Goal: Task Accomplishment & Management: Manage account settings

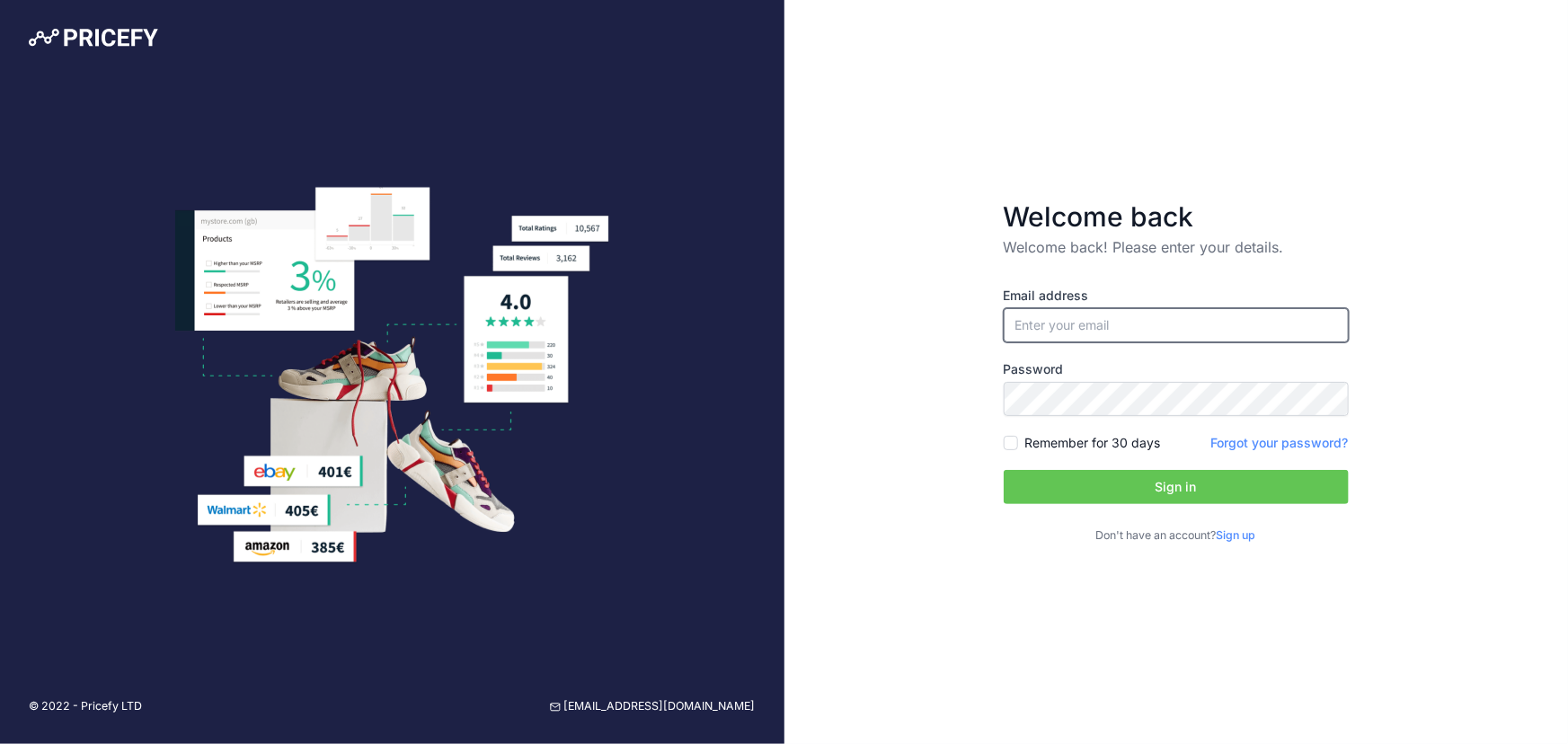
type input "[EMAIL_ADDRESS][DOMAIN_NAME]"
click at [1166, 480] on button "Sign in" at bounding box center [1176, 486] width 345 height 34
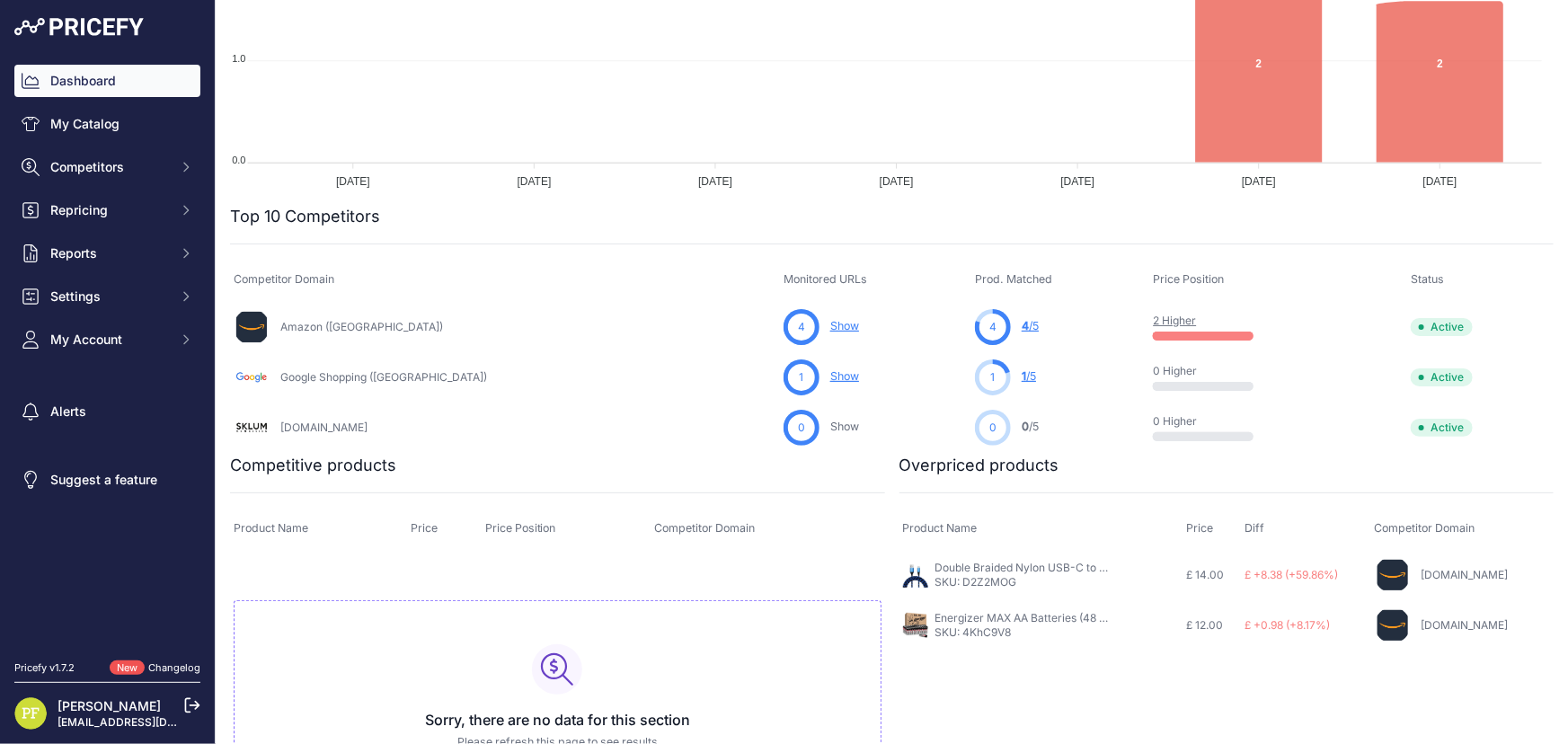
scroll to position [408, 0]
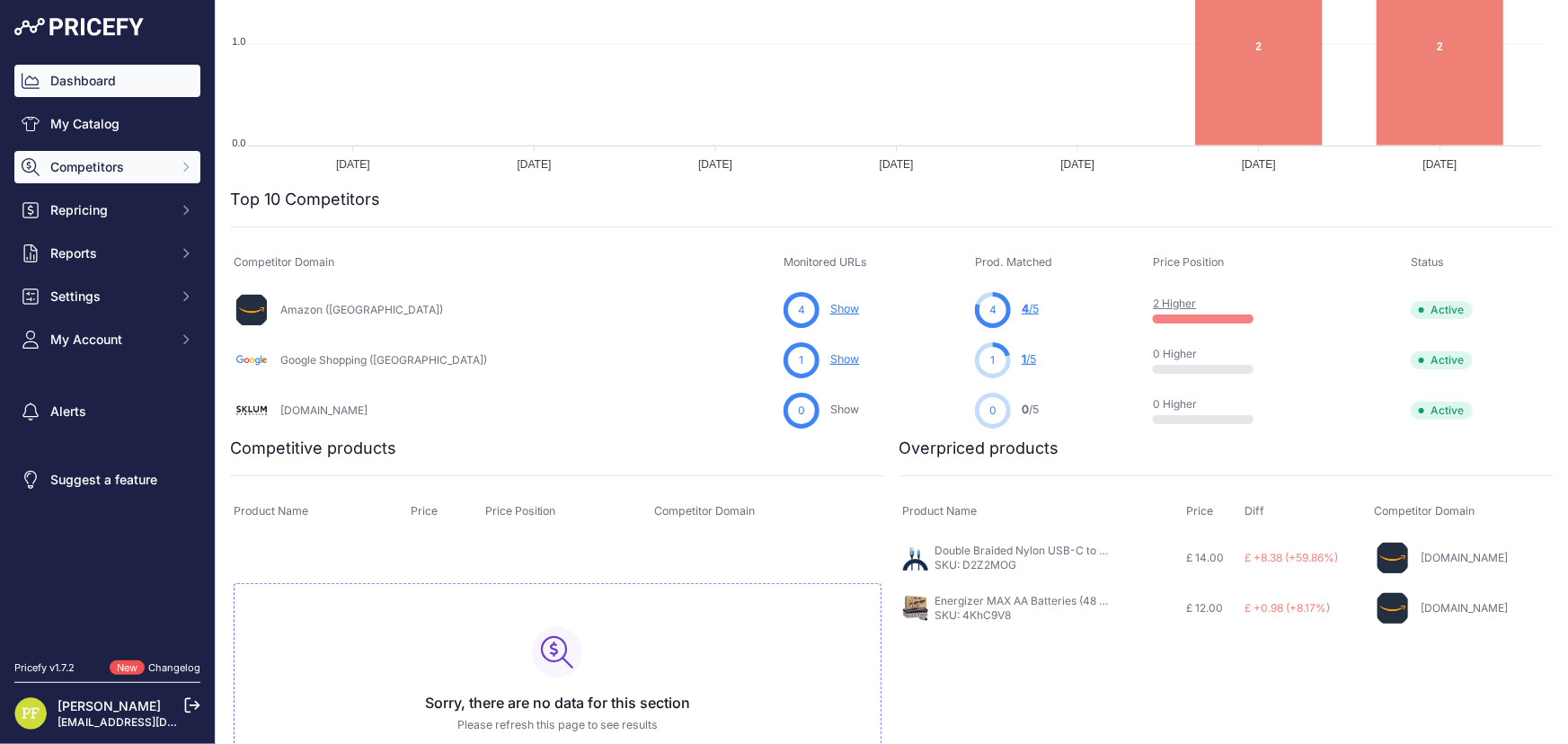
click at [153, 166] on span "Competitors" at bounding box center [109, 166] width 118 height 18
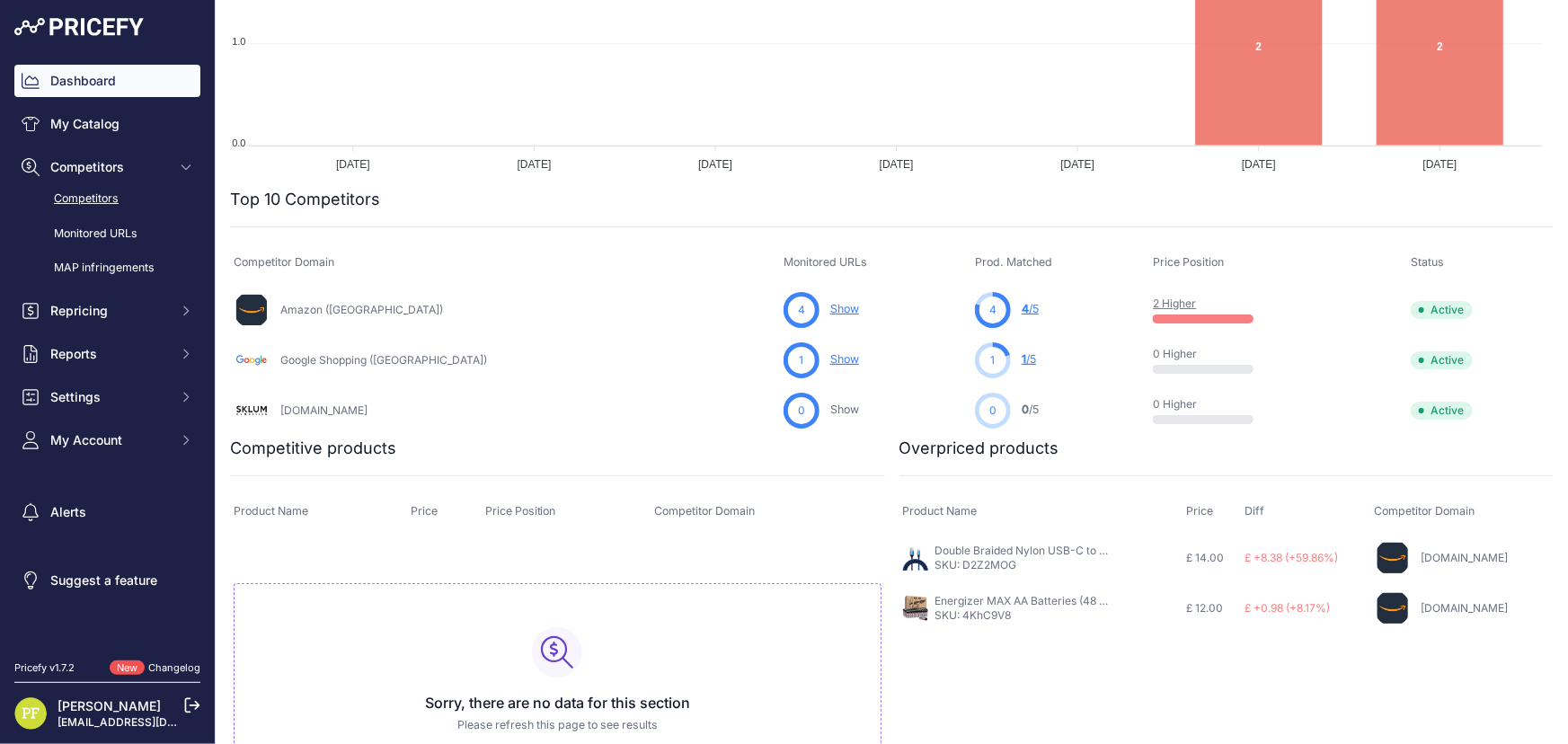
click at [103, 197] on link "Competitors" at bounding box center [107, 199] width 186 height 32
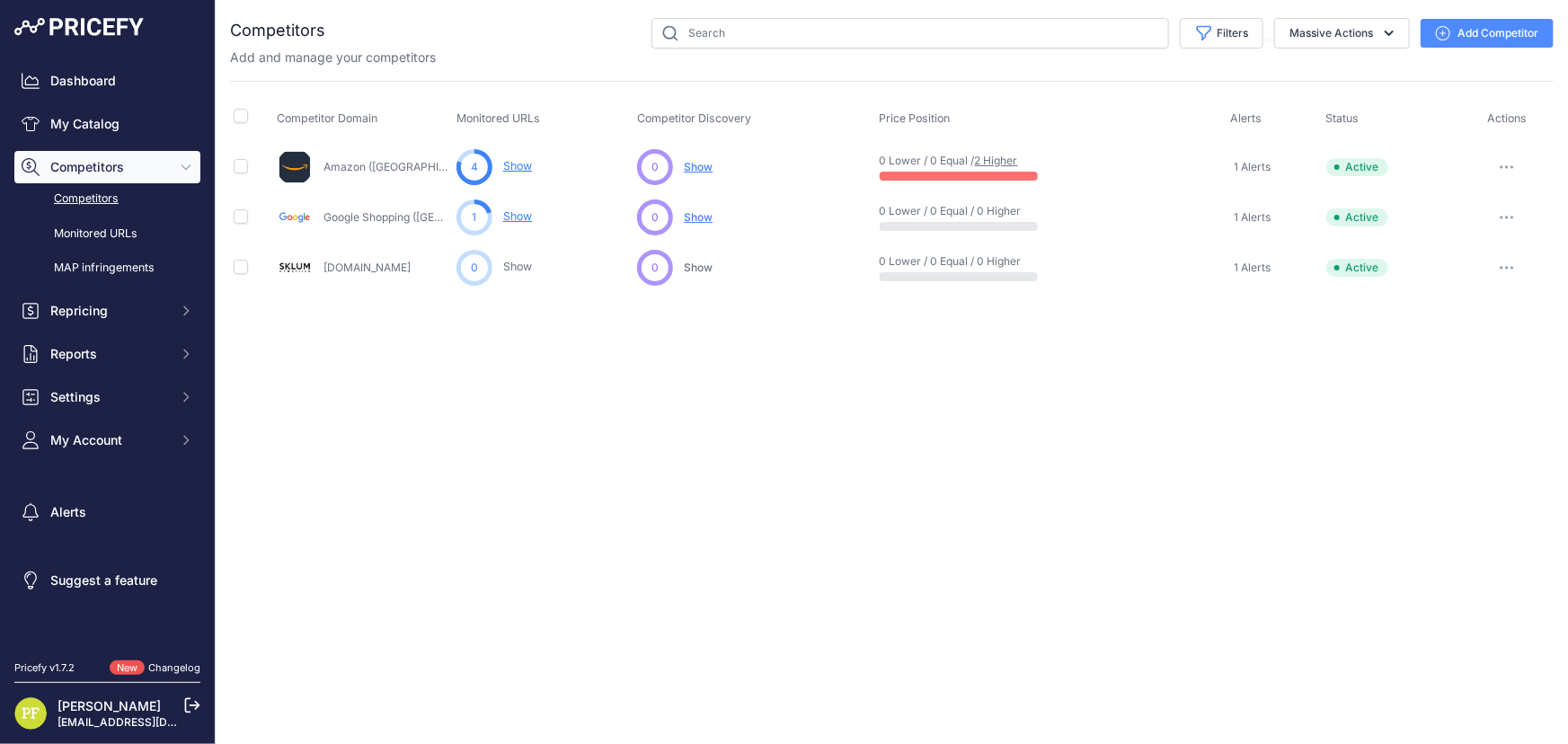
click at [1505, 157] on button "button" at bounding box center [1507, 166] width 36 height 25
click at [1463, 253] on button "Delete" at bounding box center [1475, 262] width 150 height 29
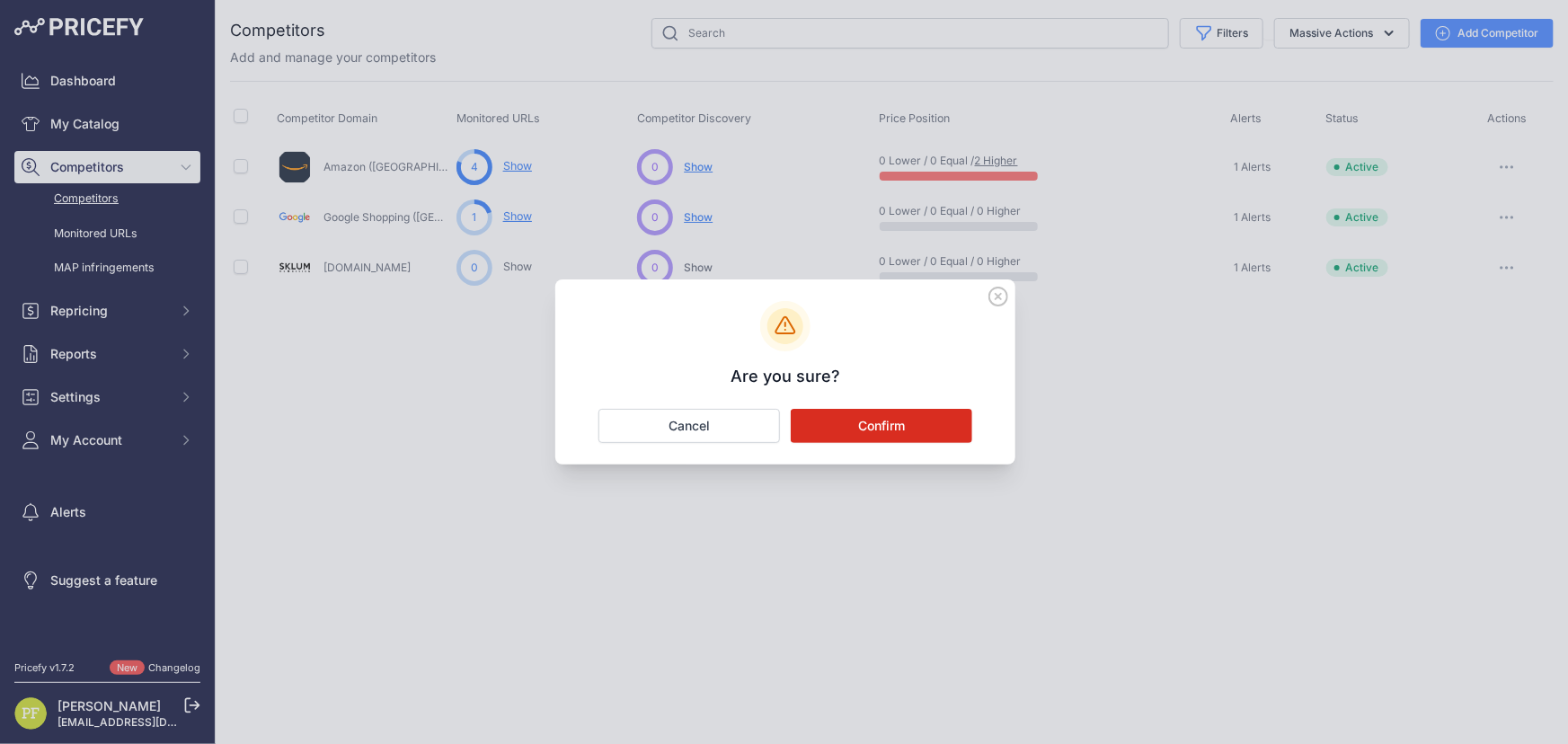
click at [930, 419] on button "Confirm" at bounding box center [881, 426] width 181 height 34
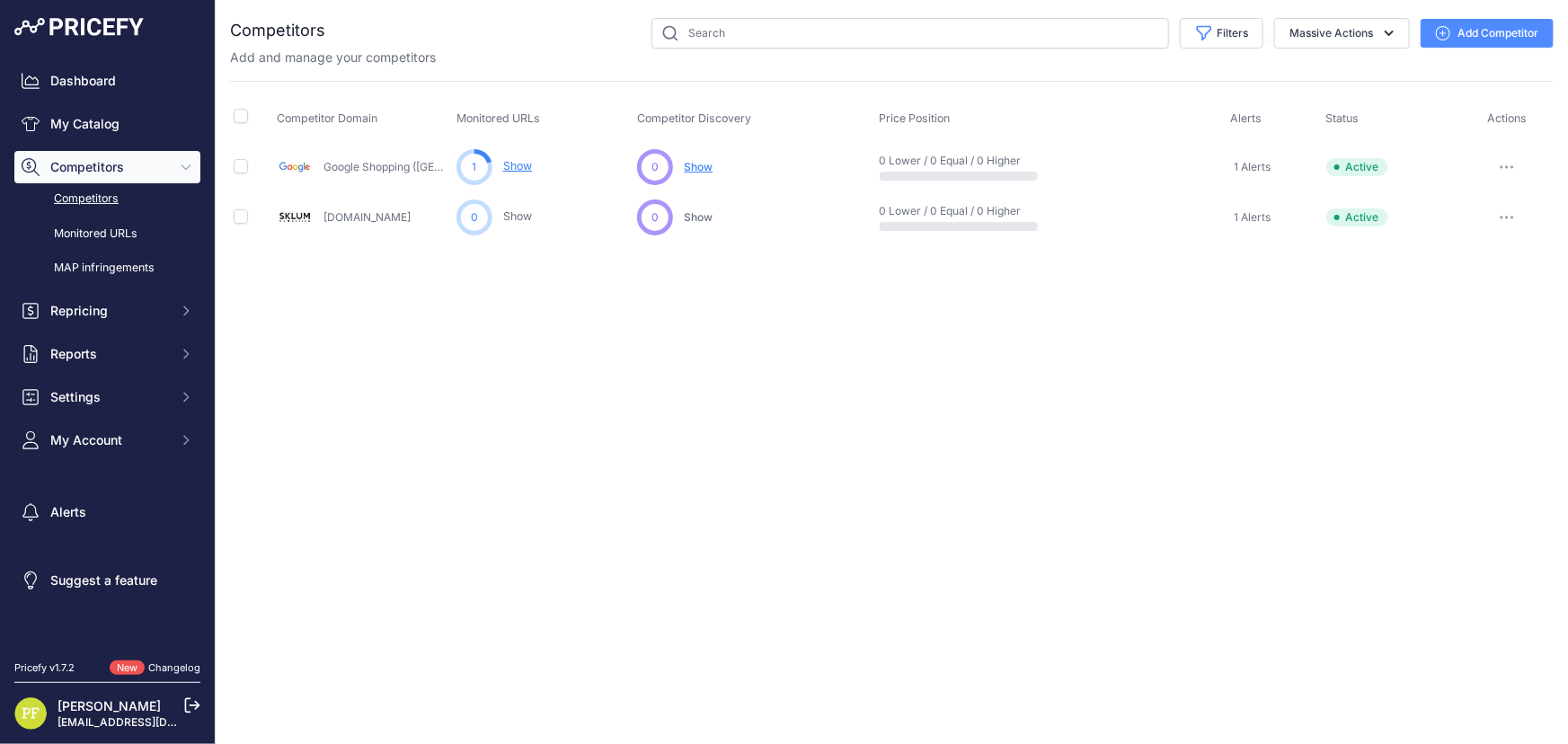
click at [1501, 166] on icon "button" at bounding box center [1502, 167] width 2 height 2
click at [1446, 254] on button "Delete" at bounding box center [1475, 262] width 150 height 29
click at [1508, 217] on icon "button" at bounding box center [1508, 218] width 2 height 2
click at [1455, 311] on button "Delete" at bounding box center [1475, 312] width 150 height 29
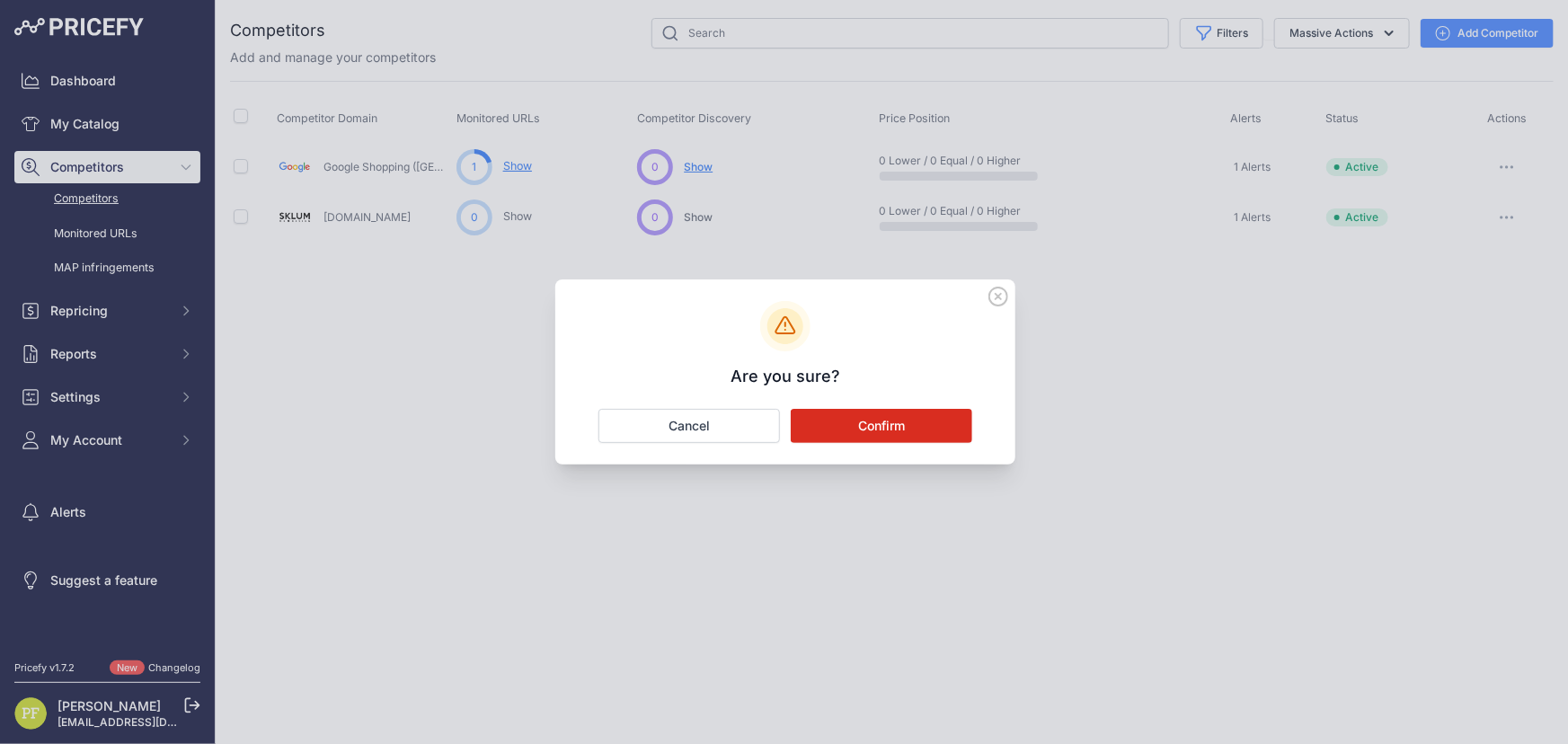
click at [893, 420] on button "Confirm" at bounding box center [881, 426] width 181 height 34
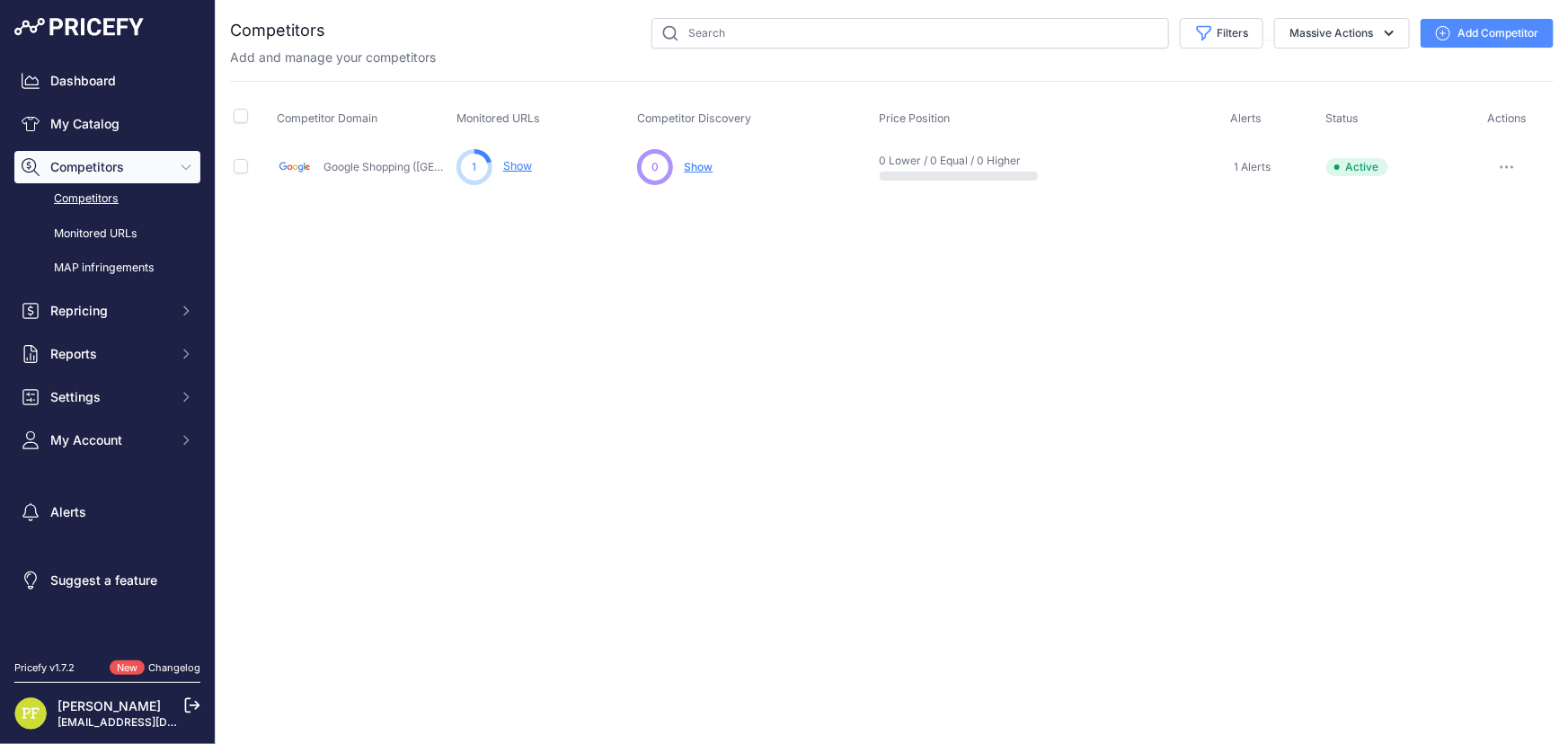
click at [1504, 166] on icon "button" at bounding box center [1507, 167] width 14 height 4
click at [1468, 250] on button "Delete" at bounding box center [1475, 262] width 150 height 29
click at [1505, 167] on icon "button" at bounding box center [1507, 167] width 14 height 4
click at [1452, 252] on button "Delete" at bounding box center [1475, 262] width 150 height 29
click at [1311, 253] on div "Close You are not connected to the internet." at bounding box center [892, 372] width 1352 height 744
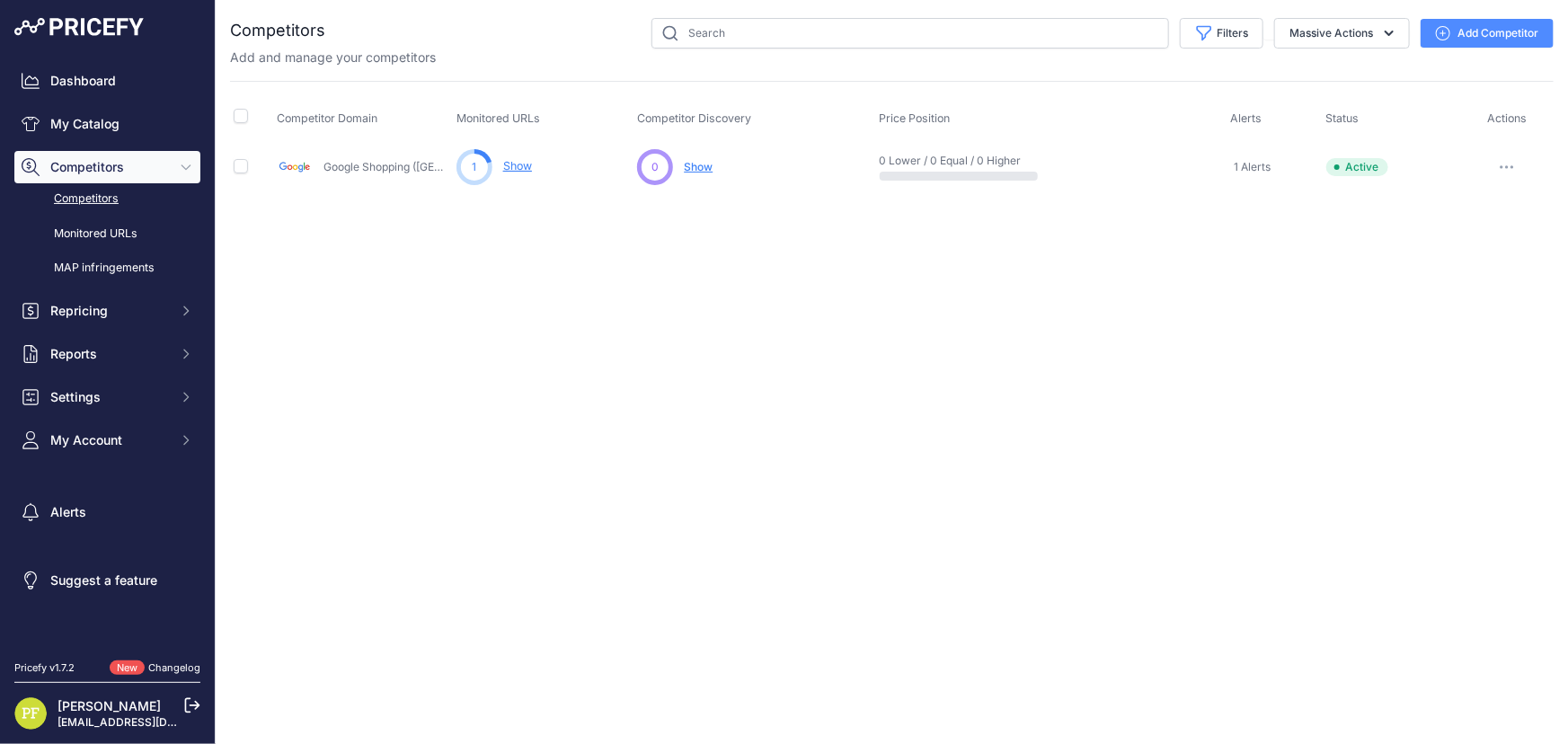
click at [1482, 31] on button "Add Competitor" at bounding box center [1487, 33] width 133 height 29
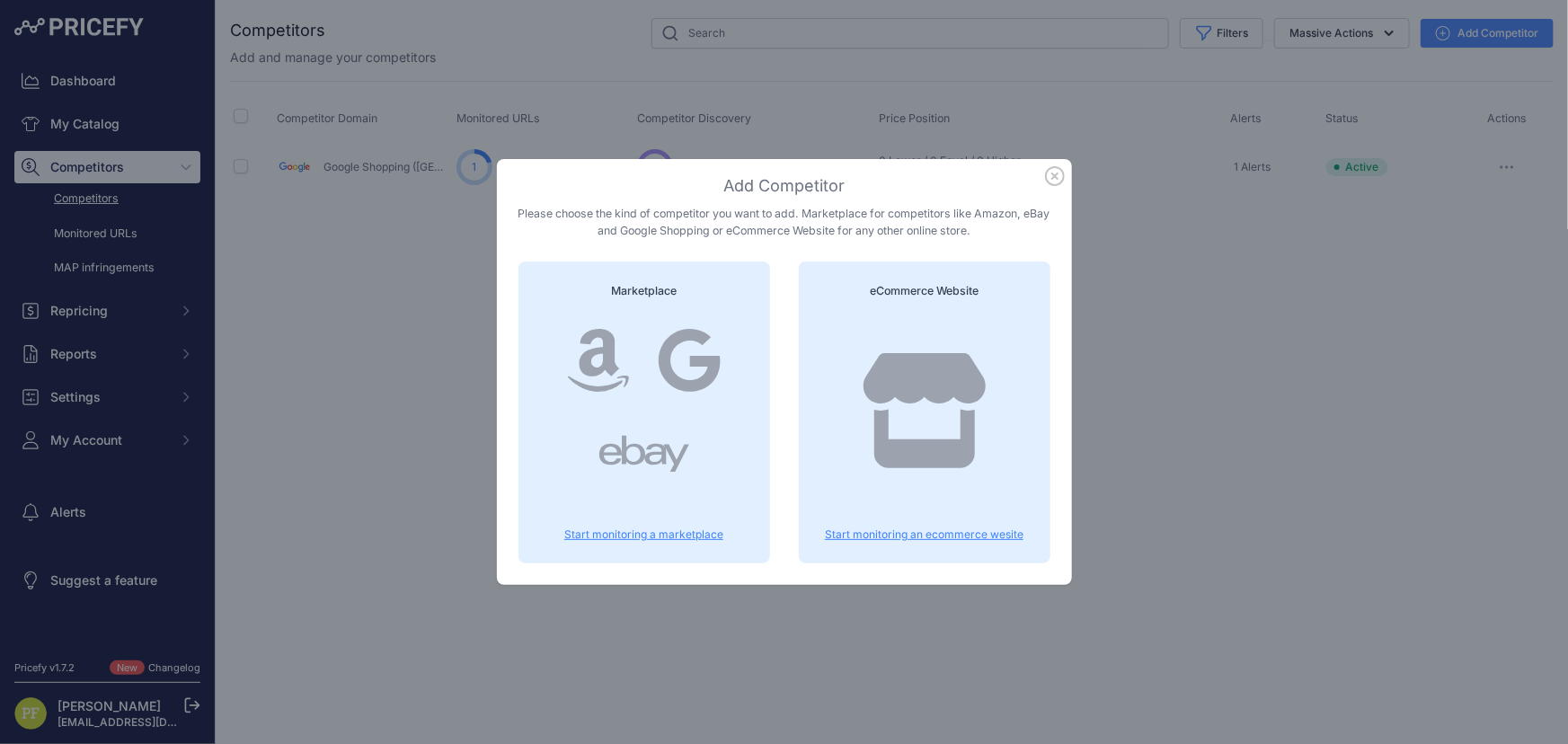
click at [911, 534] on p "Start monitoring an ecommerce wesite" at bounding box center [924, 534] width 208 height 14
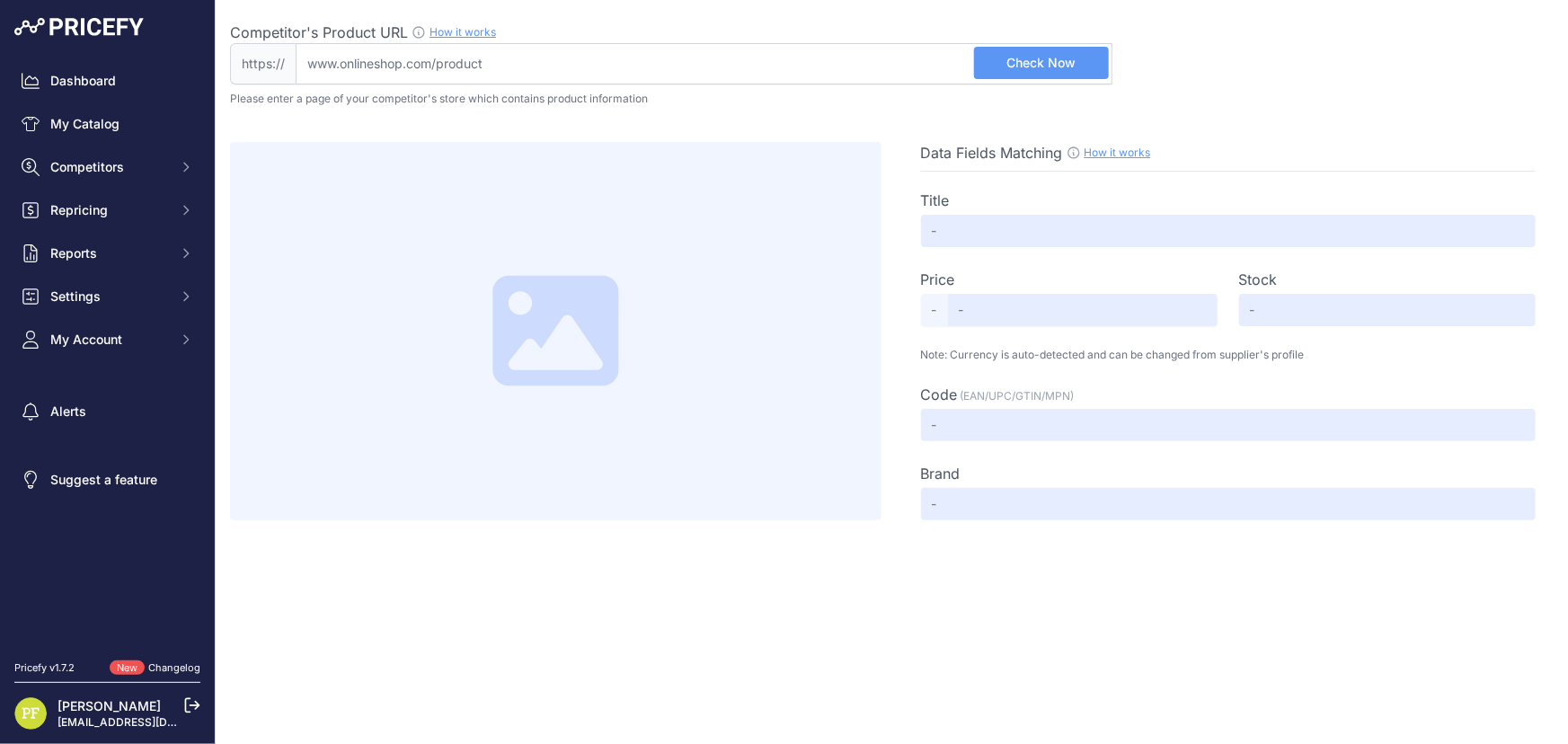
click at [820, 61] on input "Competitor's Product URL How it works In order to create your competitor's extr…" at bounding box center [704, 63] width 817 height 41
paste input "https://www.lampshoponline.com/40w-led-panel-1200mm-x-300mm-3000k-warm-white.ht…"
type input "www.lampshoponline.com/40w-led-panel-1200mm-x-300mm-3000k-warm-white.html"
click at [1025, 66] on span "Check Now" at bounding box center [1042, 62] width 69 height 18
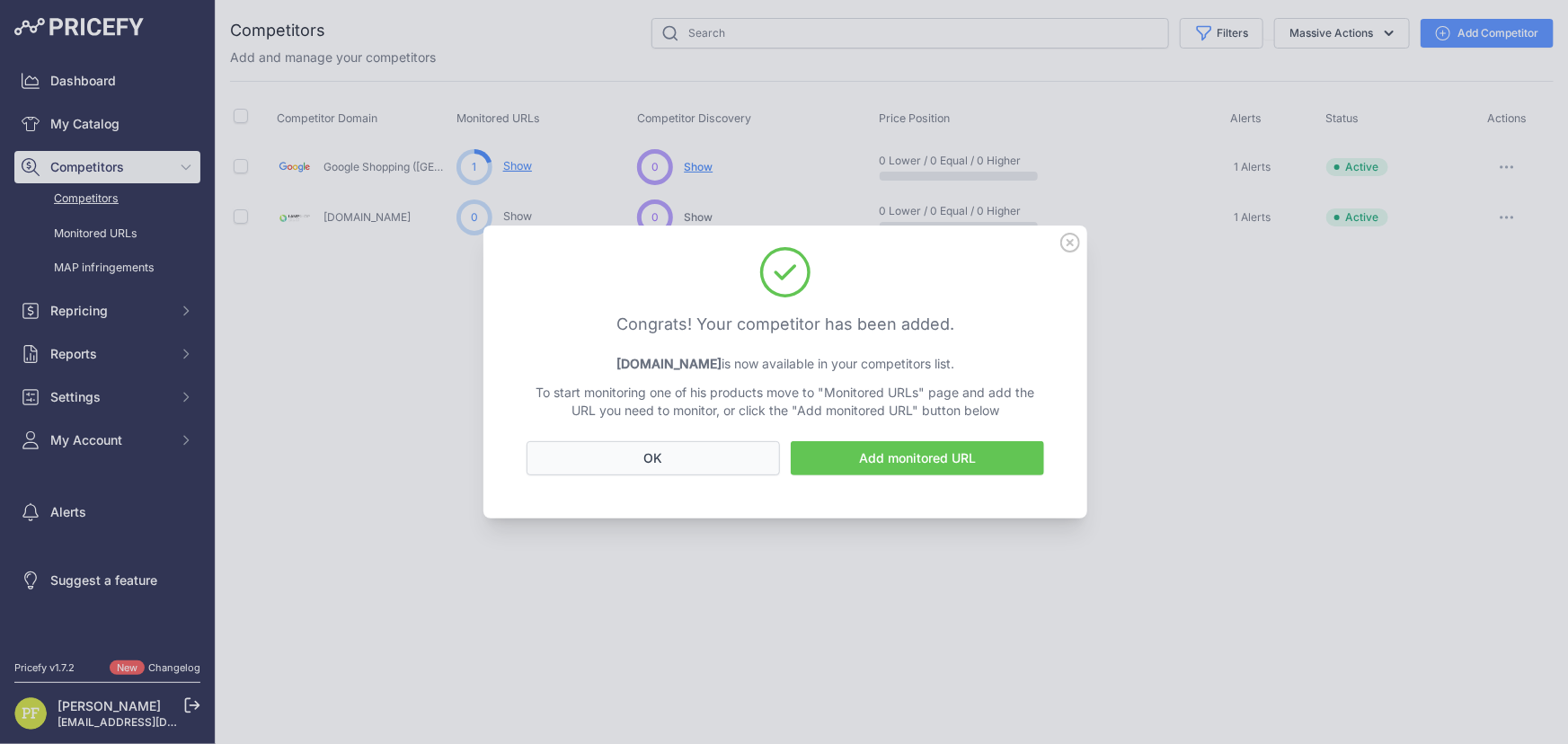
click at [703, 456] on button "OK" at bounding box center [653, 458] width 254 height 34
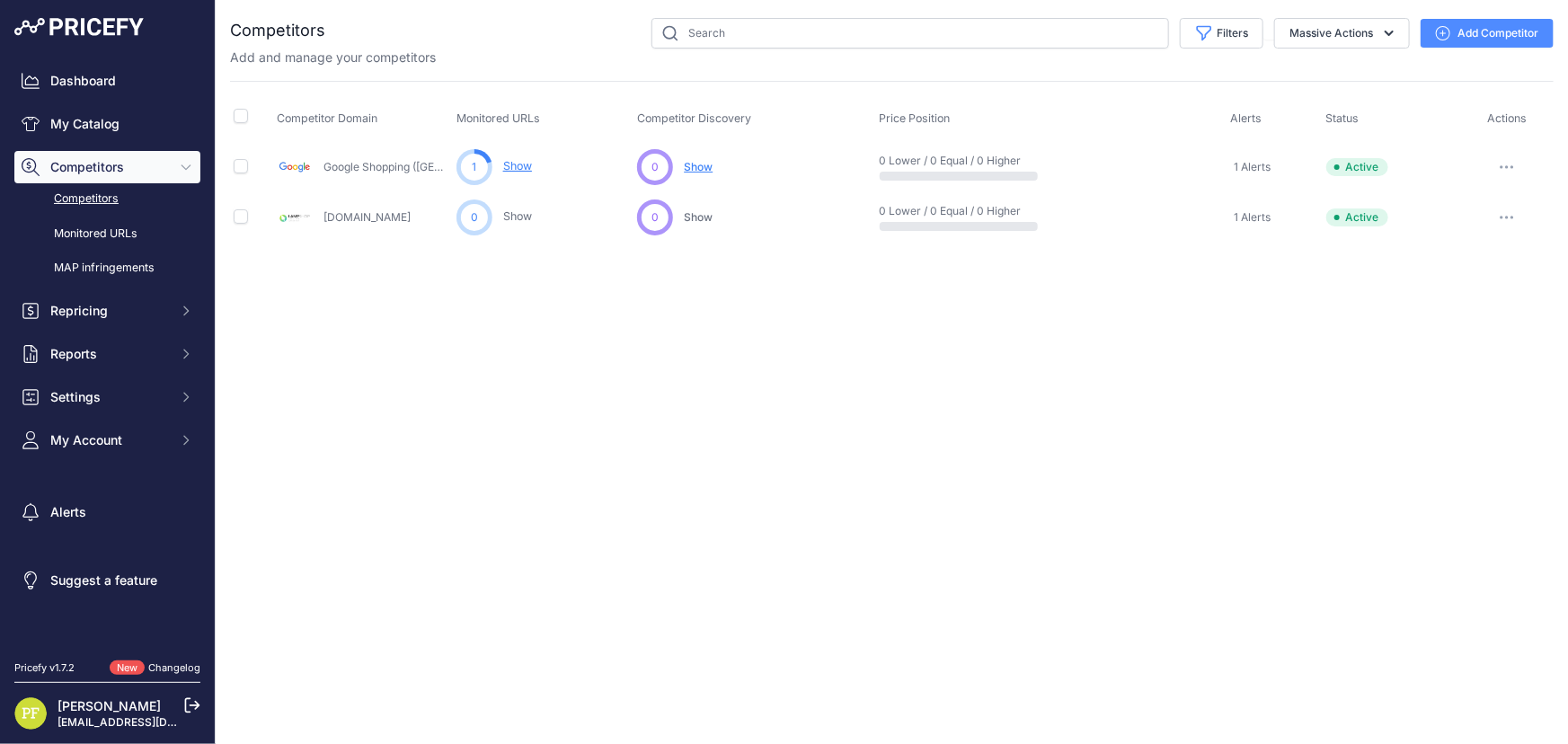
click at [1491, 38] on button "Add Competitor" at bounding box center [1487, 33] width 133 height 29
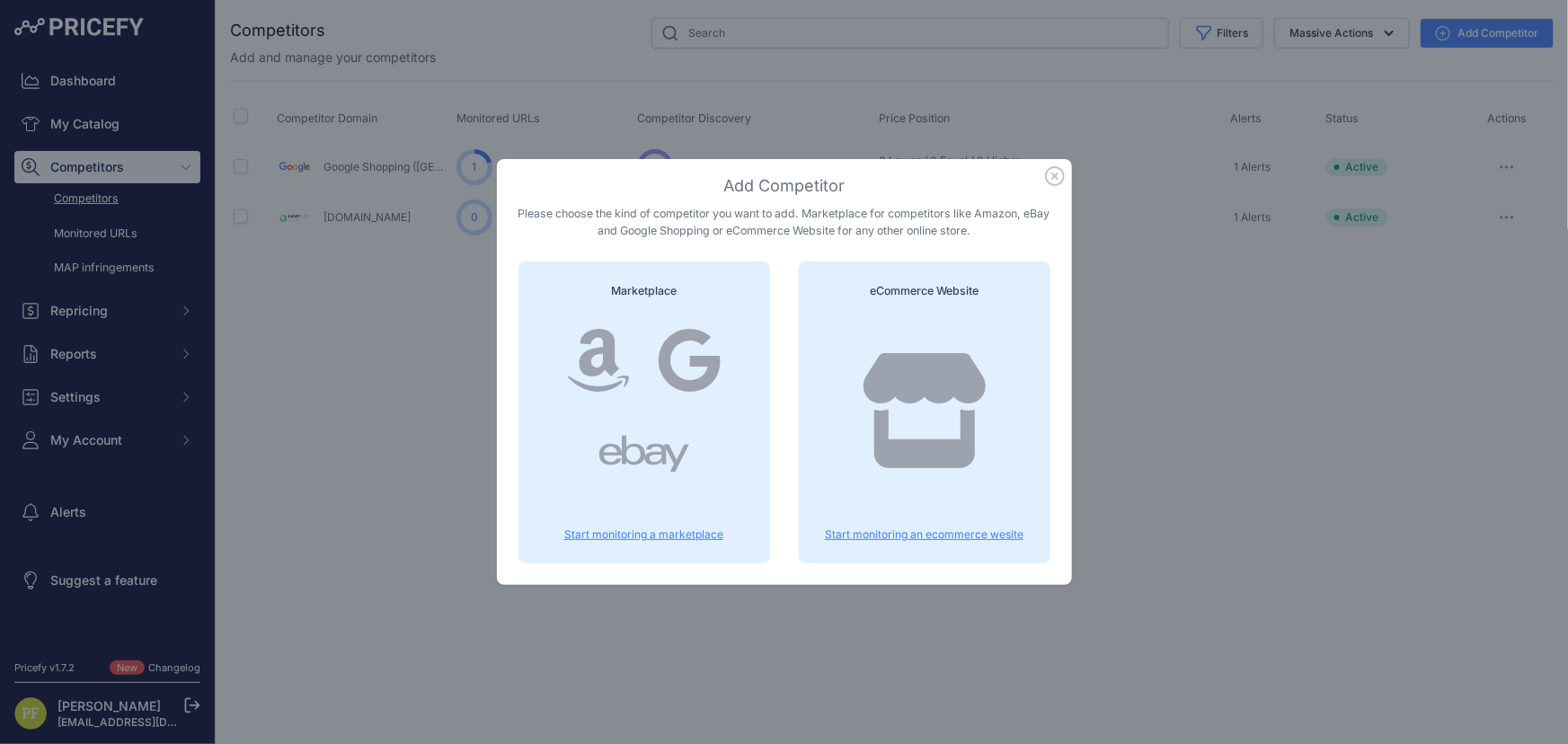
click at [910, 515] on div at bounding box center [924, 428] width 208 height 230
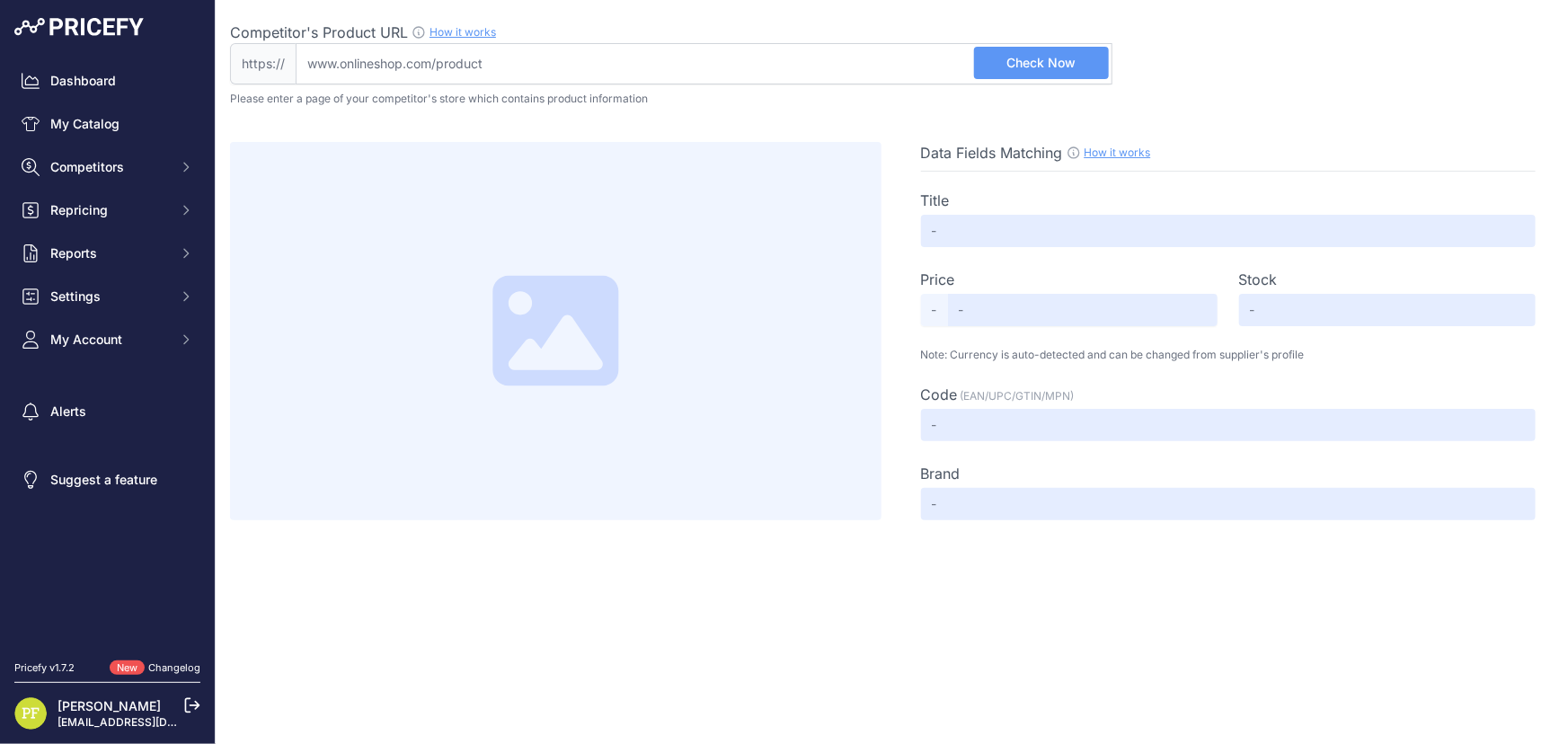
click at [470, 44] on input "Competitor's Product URL How it works In order to create your competitor's extr…" at bounding box center [704, 63] width 817 height 41
paste input "https://www.lyco.co.uk/trimless-plaster-in-fire-rated-tiltable-downlight-white.…"
type input "www.lyco.co.uk/trimless-plaster-in-fire-rated-tiltable-downlight-white.html"
click at [1032, 64] on span "Check Now" at bounding box center [1042, 62] width 69 height 18
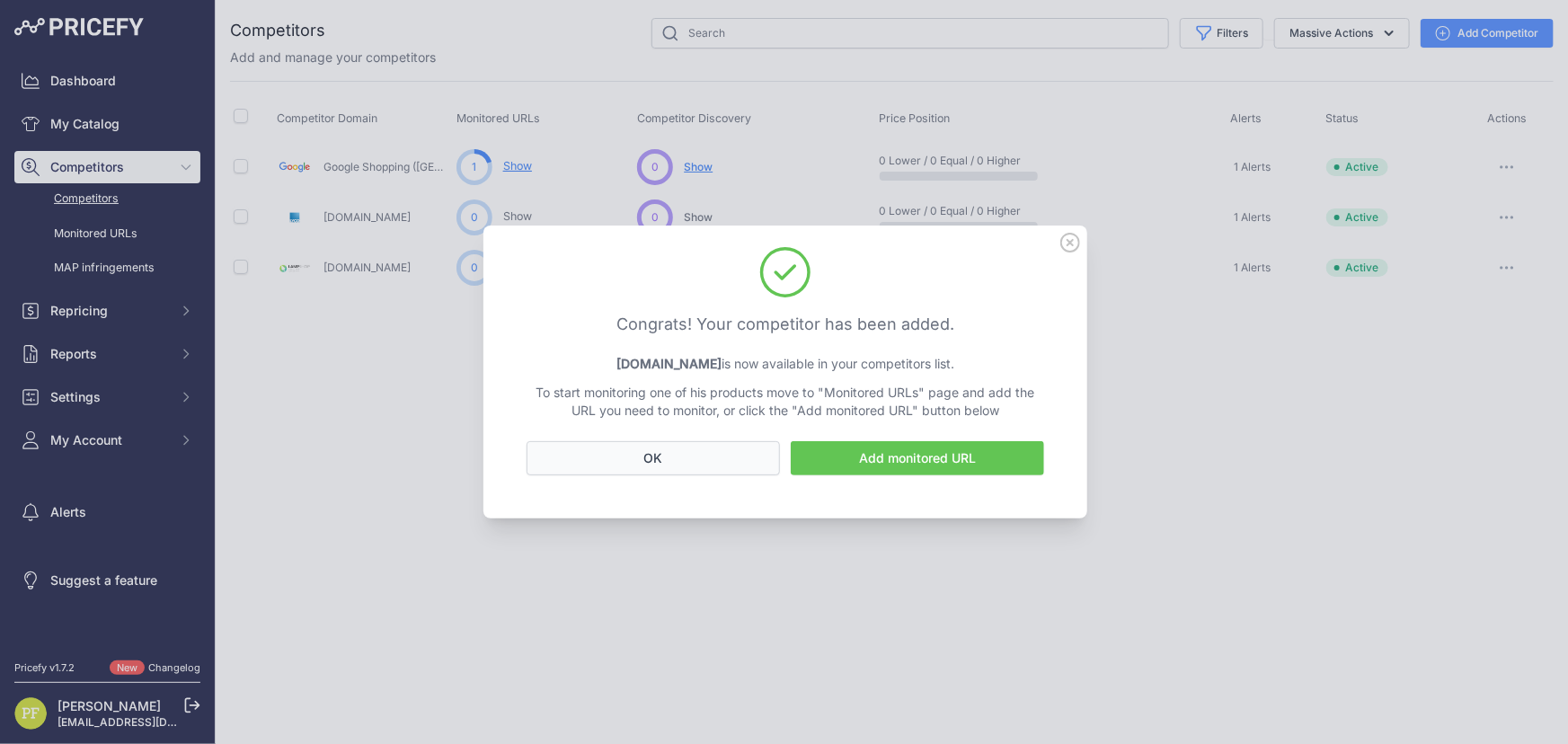
click at [722, 455] on button "OK" at bounding box center [653, 458] width 254 height 34
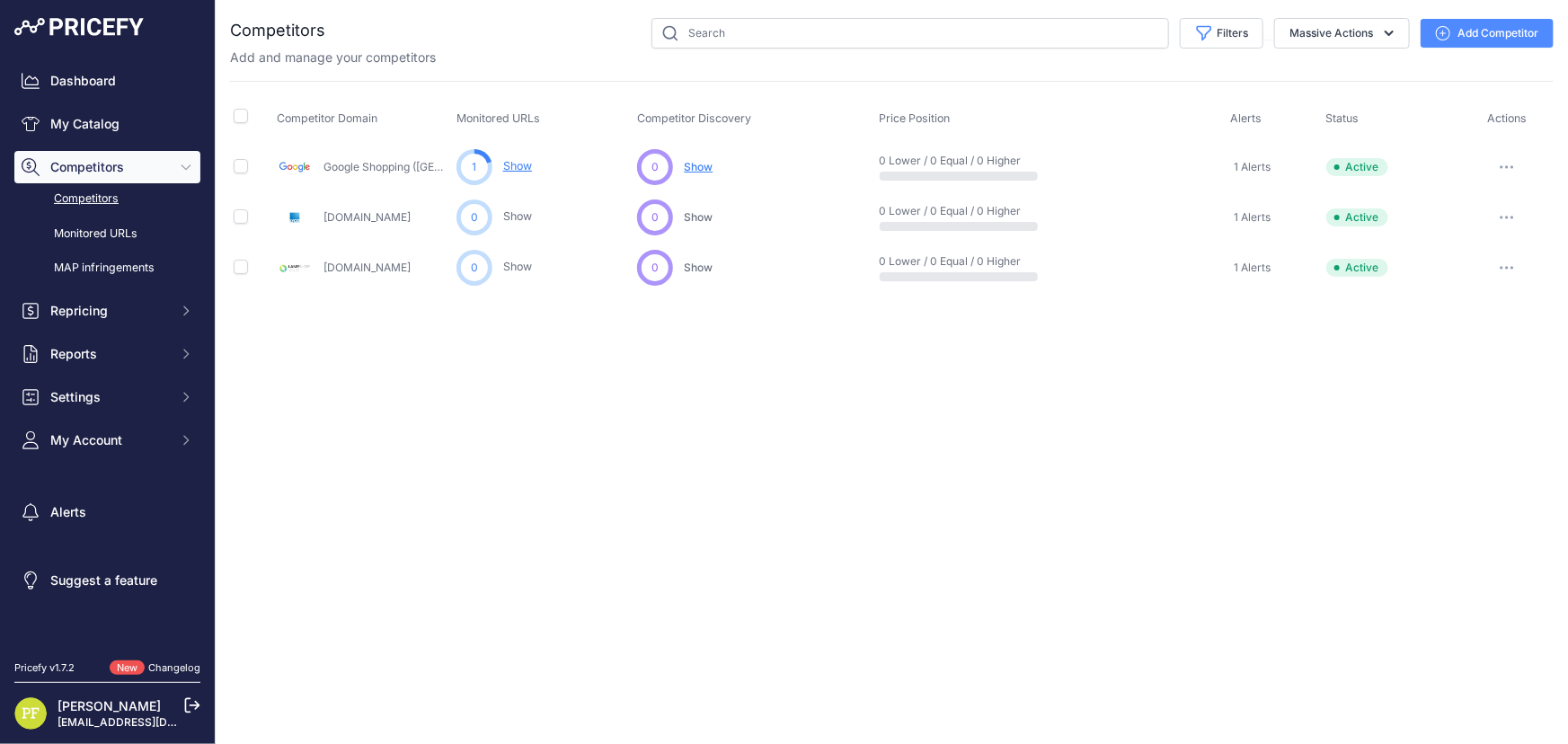
click at [112, 201] on link "Competitors" at bounding box center [107, 199] width 186 height 32
click at [765, 442] on div "Close You are not connected to the internet." at bounding box center [892, 372] width 1352 height 744
click at [599, 422] on div "Close You are not connected to the internet." at bounding box center [892, 372] width 1352 height 744
click at [1502, 158] on button "button" at bounding box center [1507, 166] width 36 height 25
click at [1438, 257] on button "Delete" at bounding box center [1475, 262] width 150 height 29
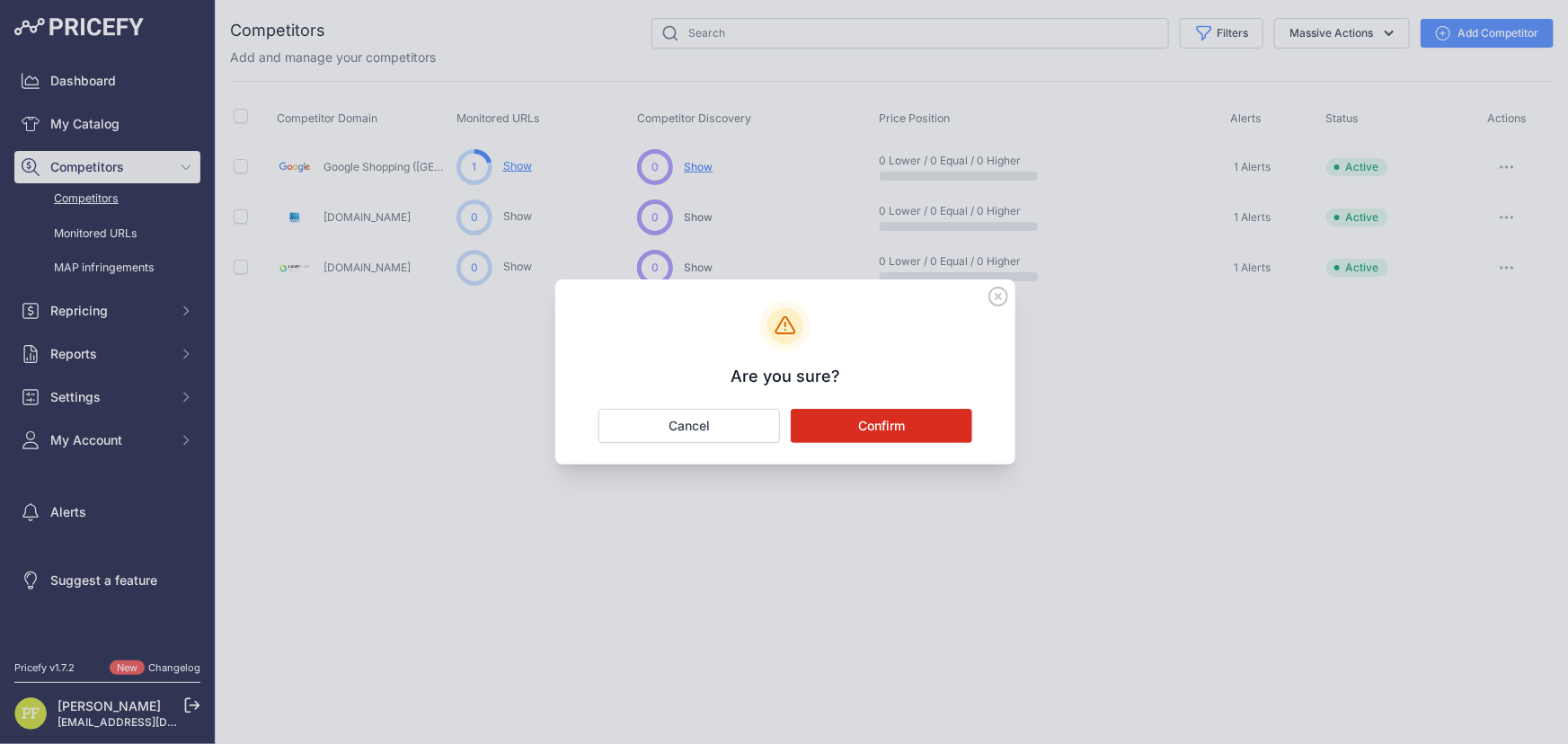
click at [897, 419] on button "Confirm" at bounding box center [881, 426] width 181 height 34
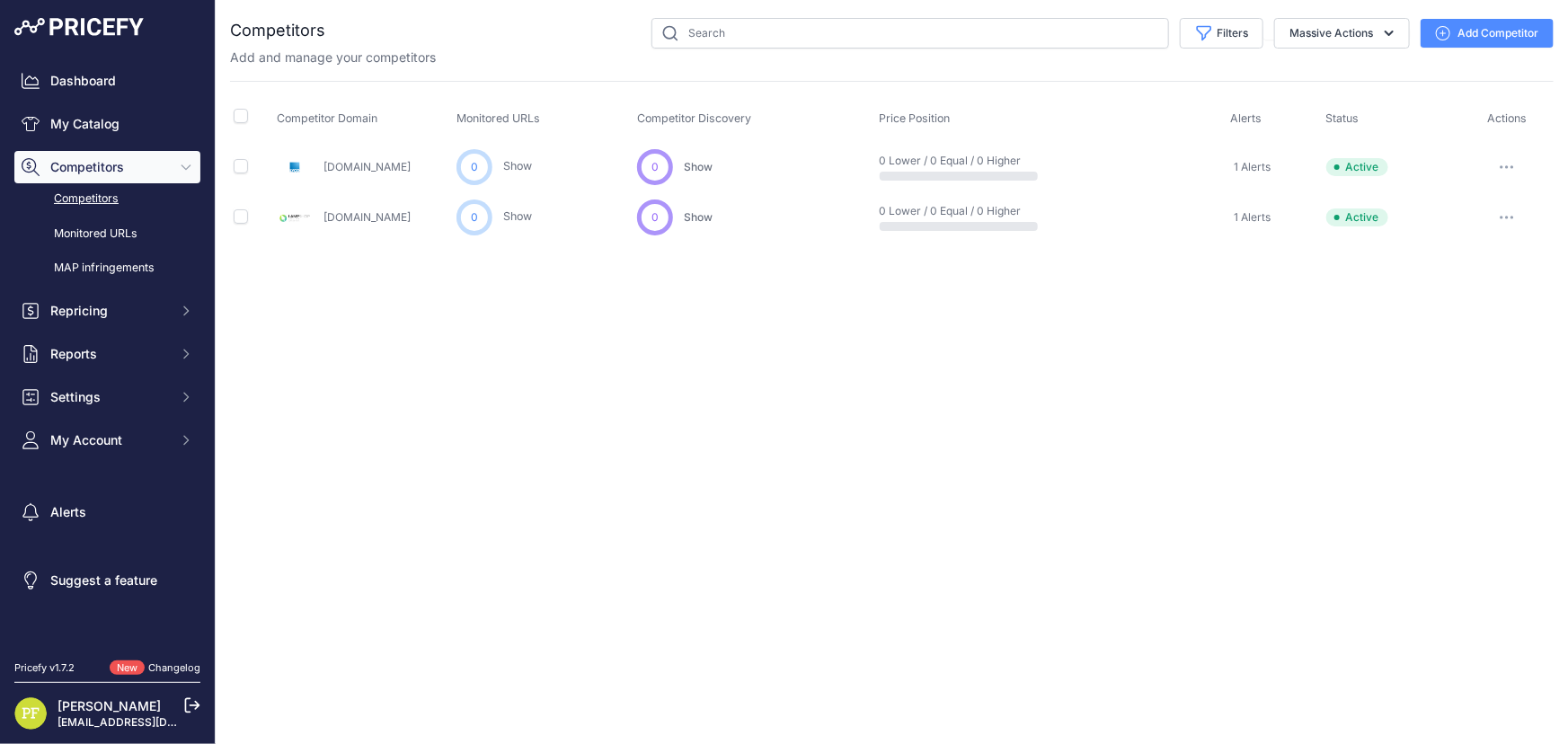
click at [189, 705] on icon at bounding box center [192, 705] width 16 height 16
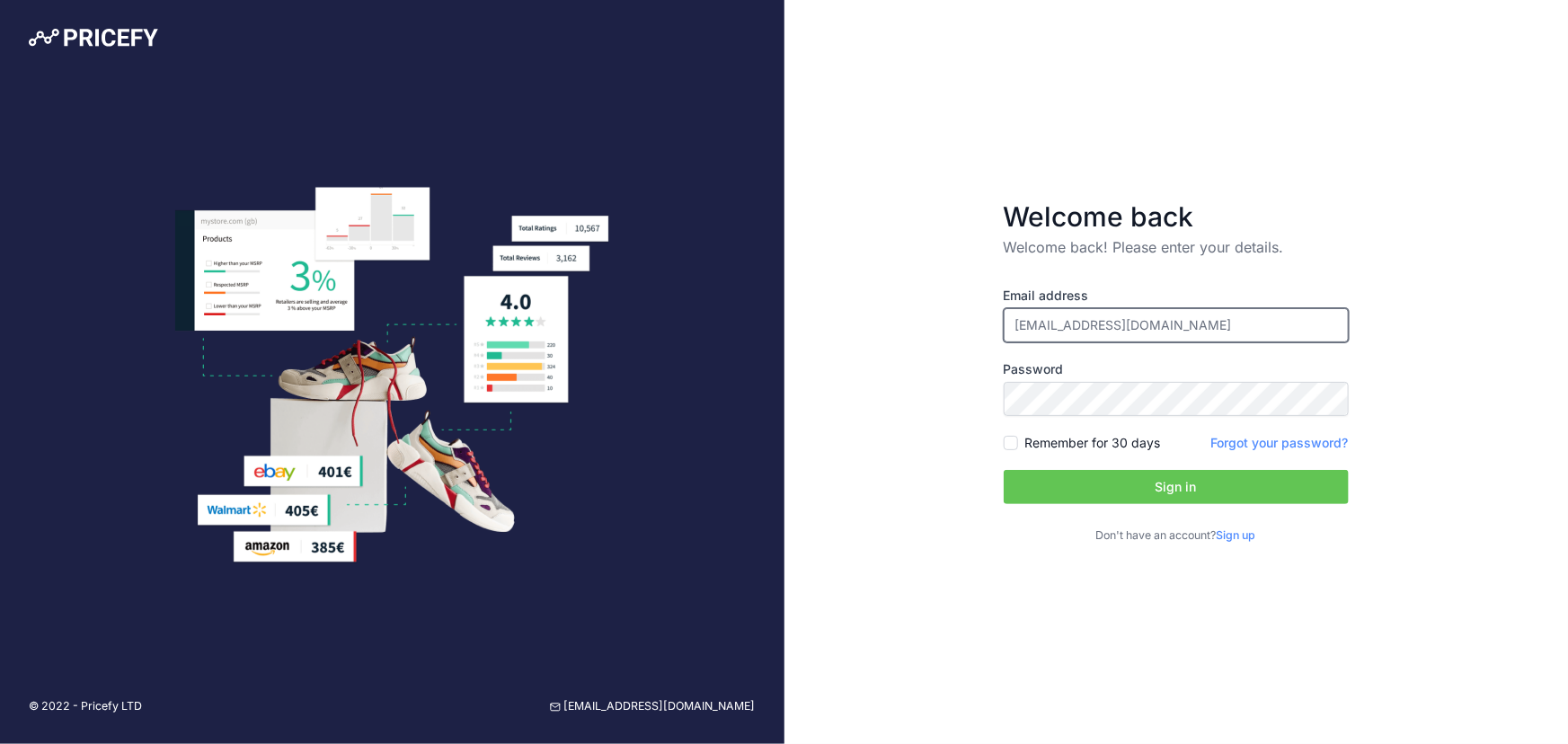
click at [1168, 327] on input "[EMAIL_ADDRESS][DOMAIN_NAME]" at bounding box center [1176, 325] width 345 height 34
type input "[EMAIL_ADDRESS][DOMAIN_NAME]"
click at [1192, 476] on button "Sign in" at bounding box center [1176, 486] width 345 height 34
